Goal: Task Accomplishment & Management: Manage account settings

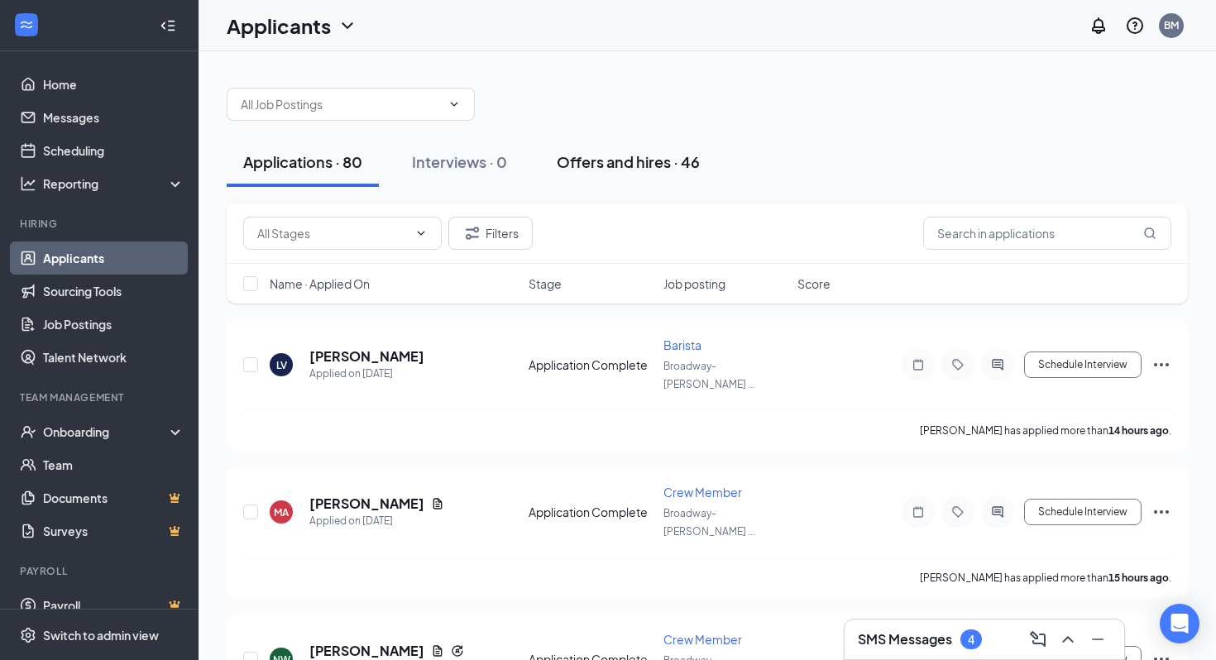
click at [618, 155] on div "Offers and hires · 46" at bounding box center [628, 161] width 143 height 21
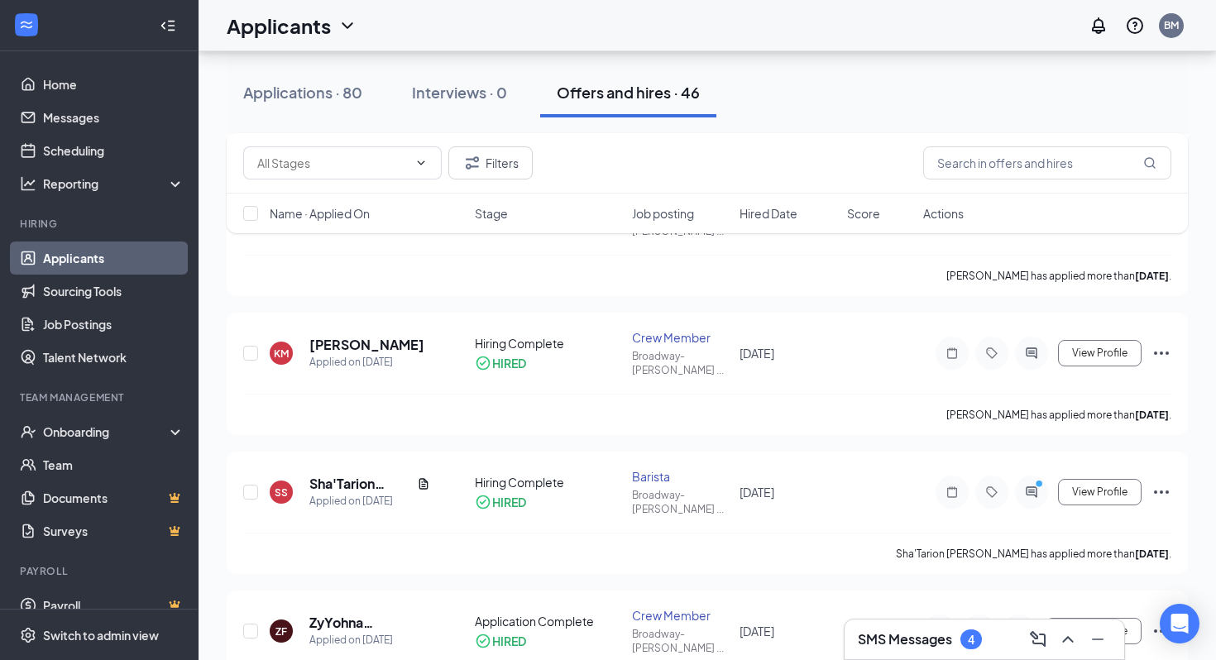
scroll to position [429, 0]
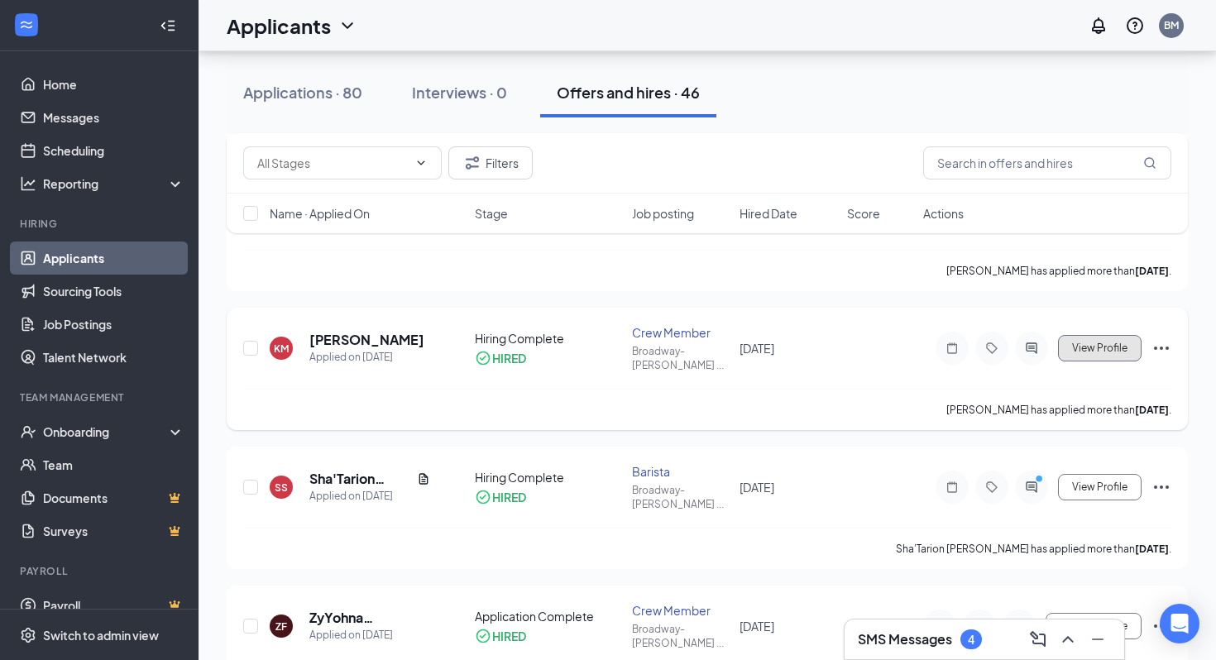
click at [1098, 357] on button "View Profile" at bounding box center [1100, 348] width 84 height 26
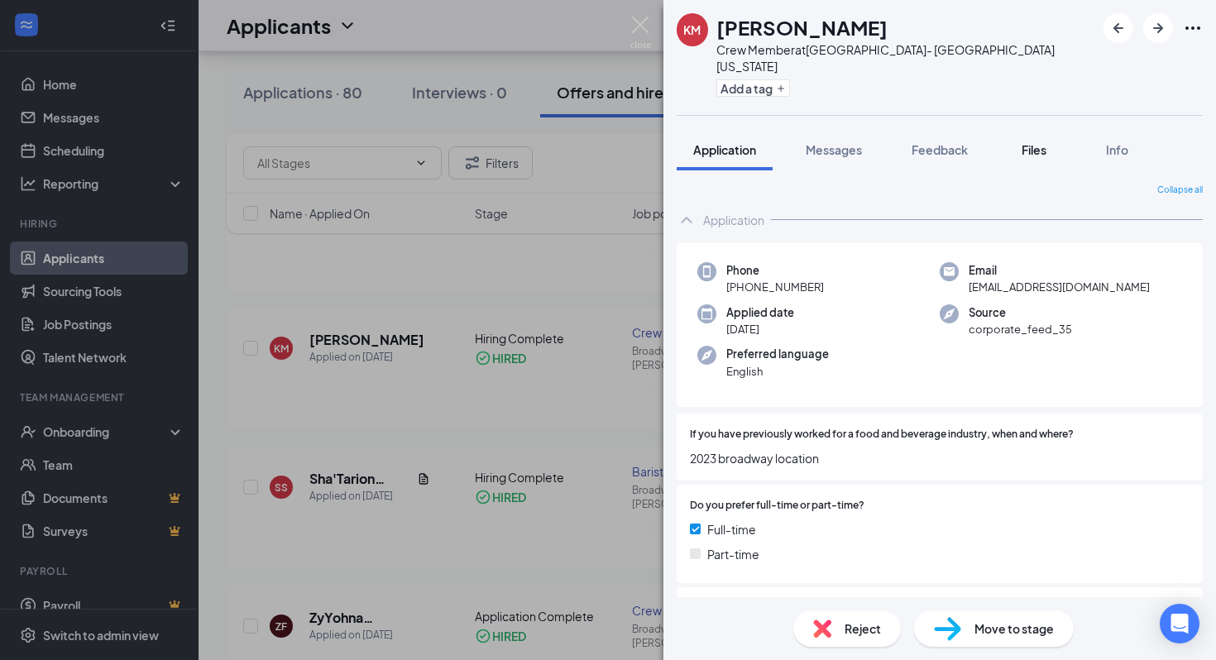
click at [1024, 142] on span "Files" at bounding box center [1034, 149] width 25 height 15
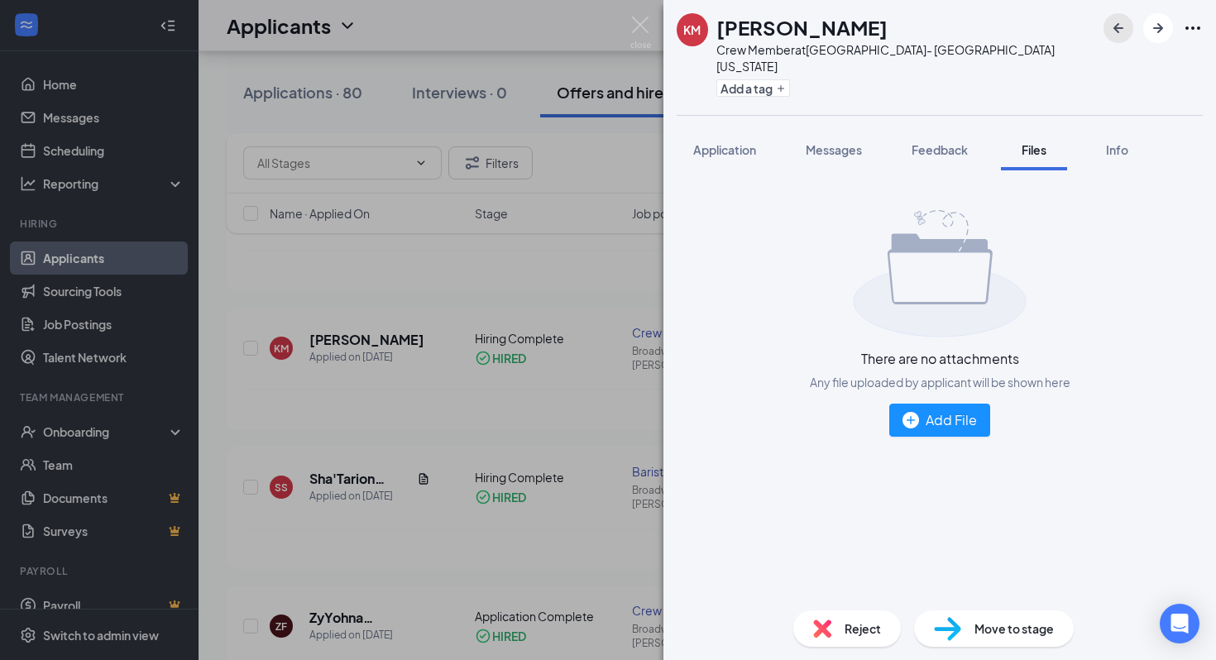
click at [1123, 32] on icon "ArrowLeftNew" at bounding box center [1118, 28] width 20 height 20
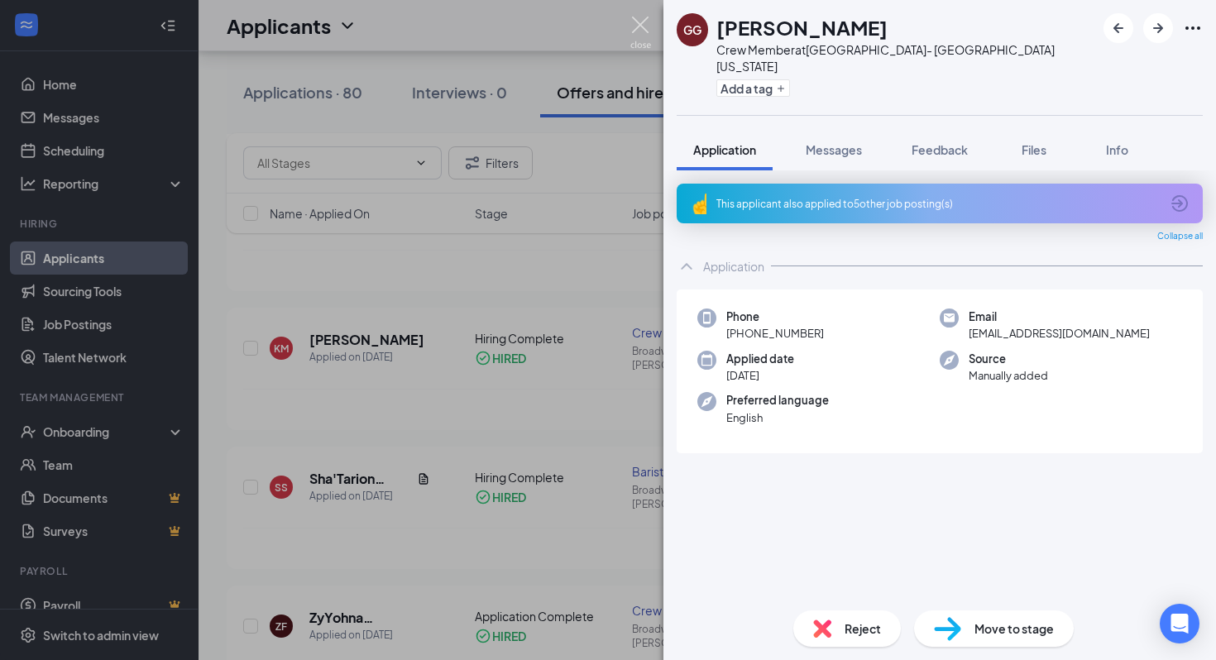
click at [644, 29] on img at bounding box center [640, 33] width 21 height 32
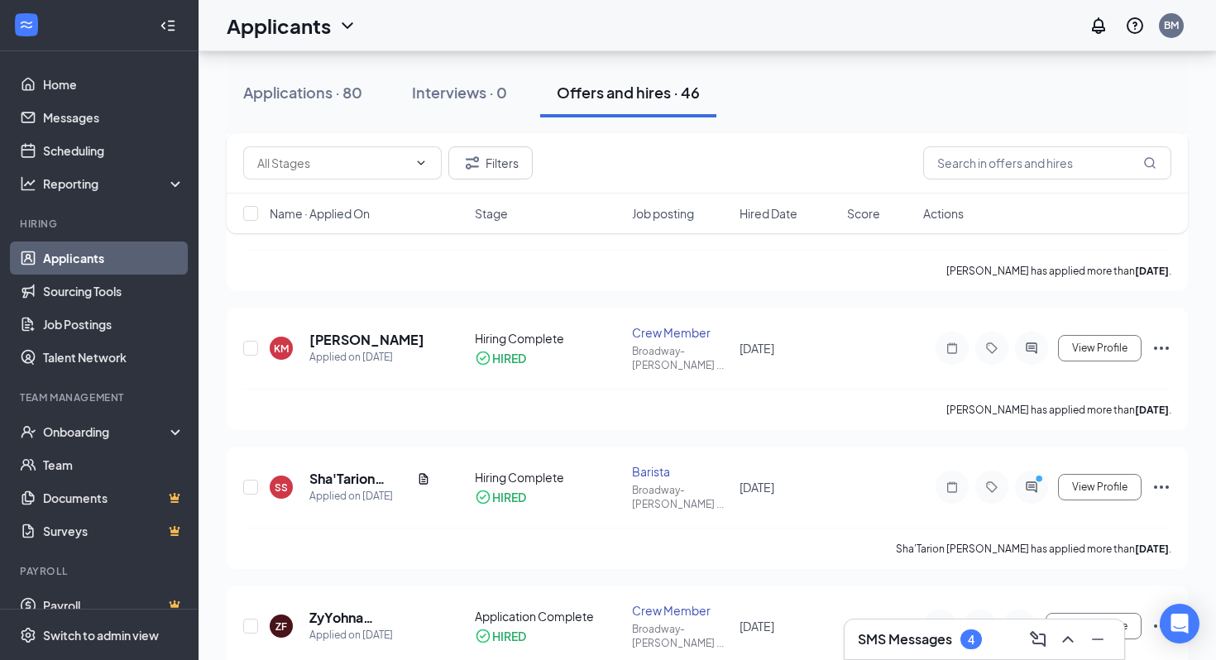
click at [965, 652] on div "SMS Messages 4" at bounding box center [984, 639] width 253 height 26
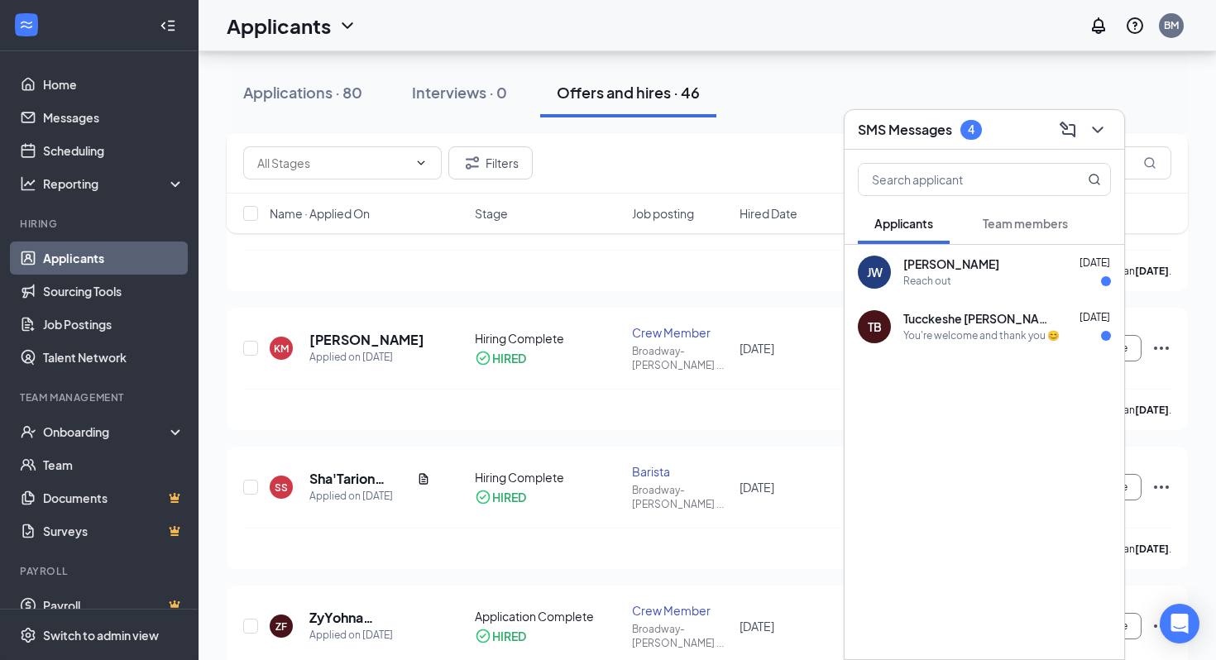
click at [990, 279] on div "Reach out" at bounding box center [1007, 282] width 208 height 14
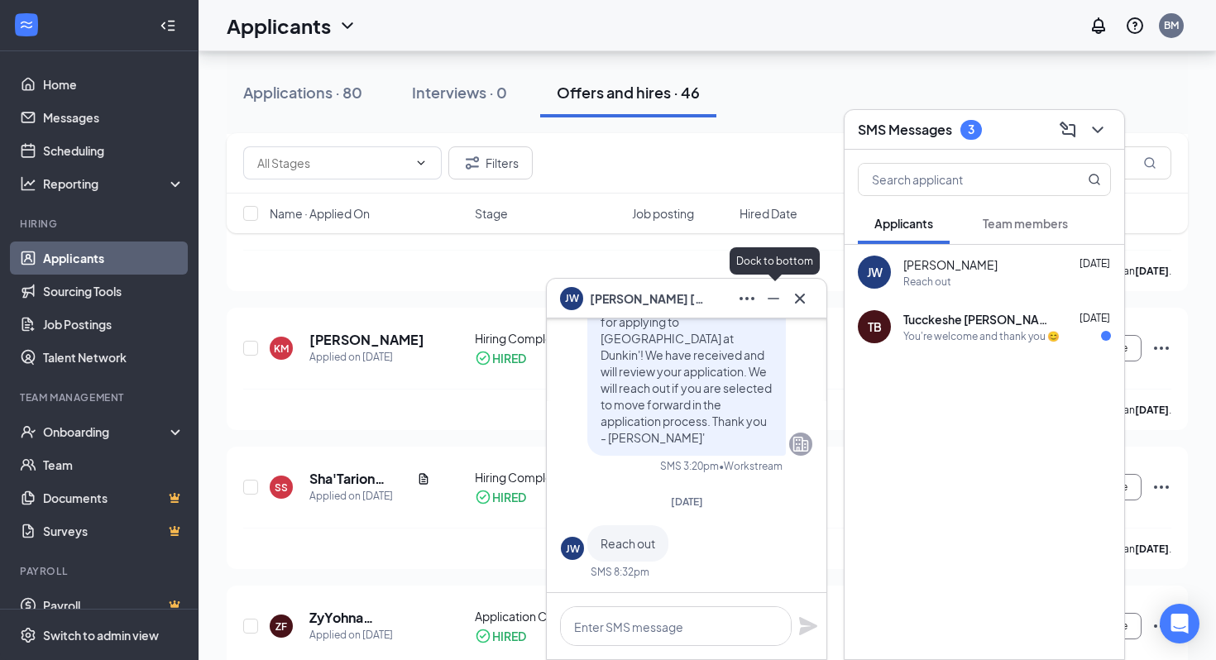
click at [764, 309] on div at bounding box center [773, 298] width 26 height 26
click at [782, 298] on icon "Minimize" at bounding box center [774, 299] width 20 height 20
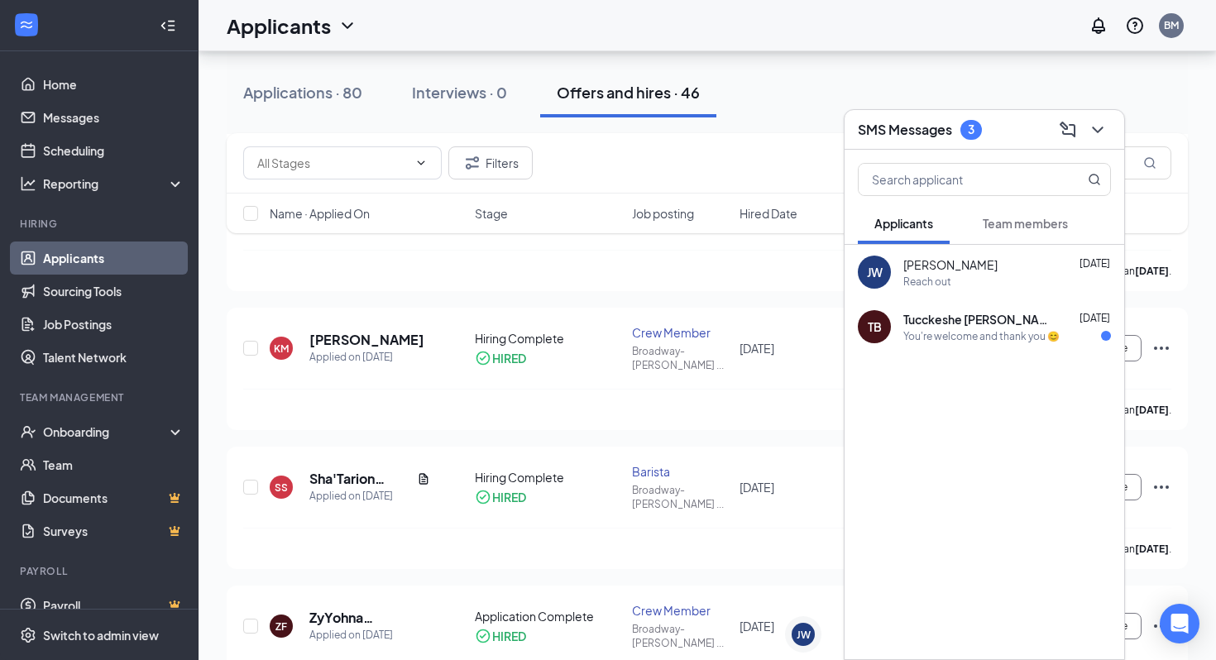
click at [1023, 345] on div "TB [PERSON_NAME] [DATE] You're welcome and thank you 😊" at bounding box center [985, 326] width 280 height 55
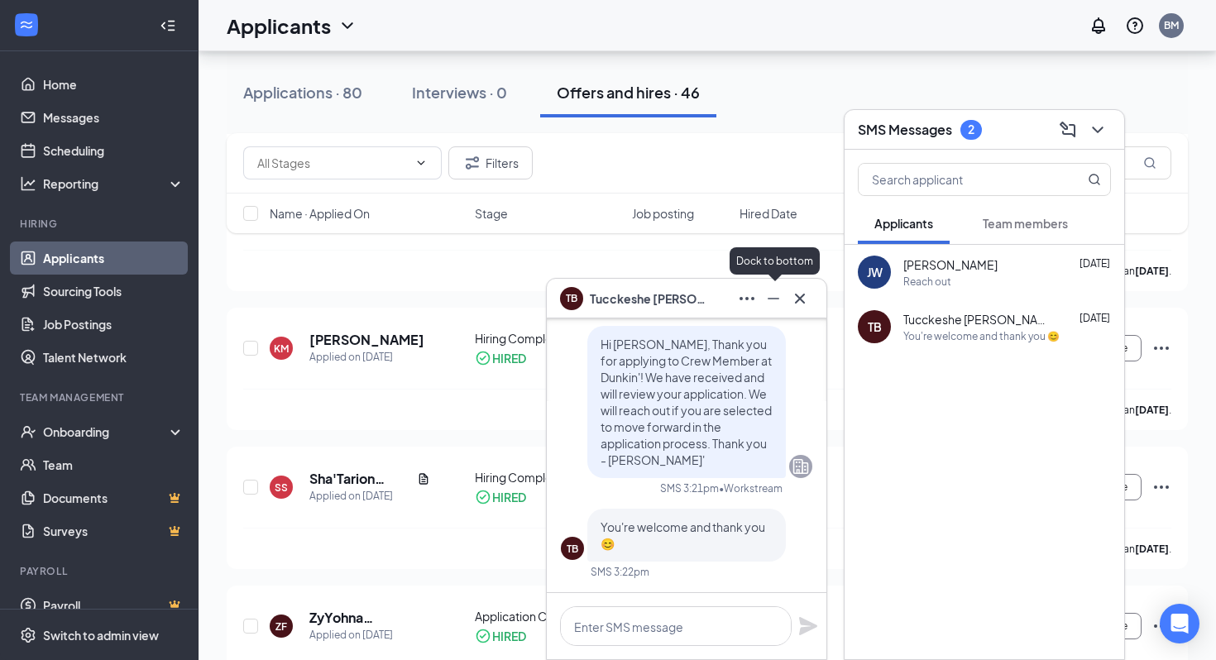
click at [783, 299] on button at bounding box center [773, 298] width 26 height 26
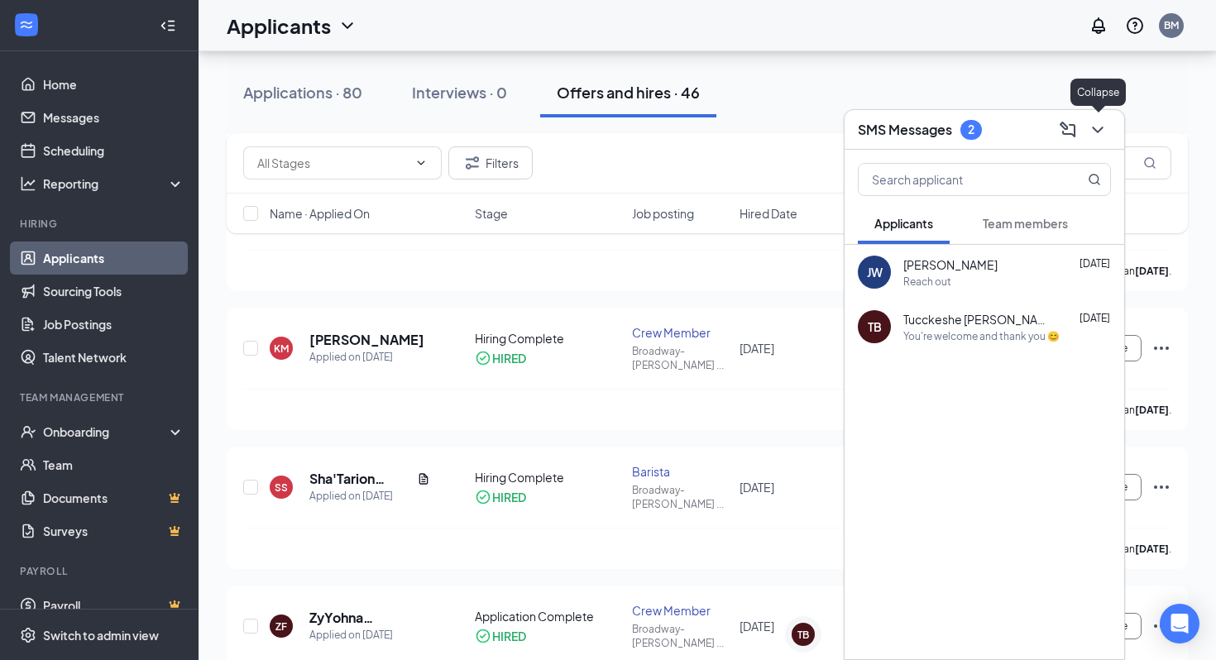
click at [1103, 135] on icon "ChevronDown" at bounding box center [1098, 130] width 20 height 20
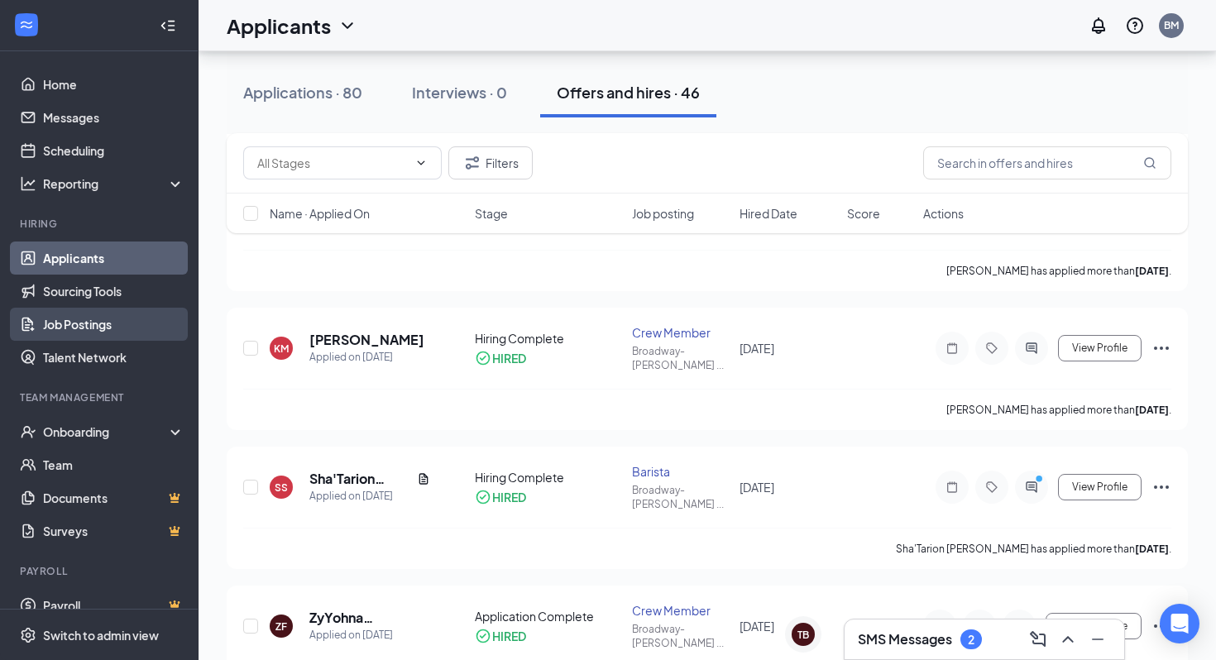
click at [90, 325] on link "Job Postings" at bounding box center [113, 324] width 141 height 33
